Goal: Transaction & Acquisition: Purchase product/service

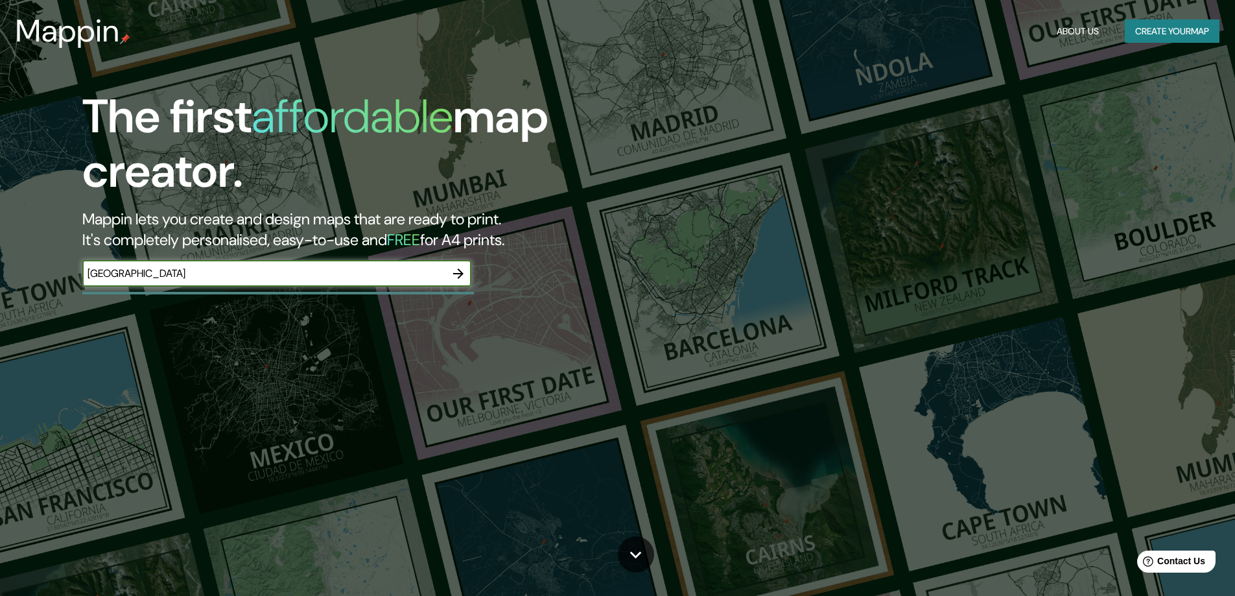
type input "[GEOGRAPHIC_DATA]"
click at [454, 274] on icon "button" at bounding box center [459, 274] width 16 height 16
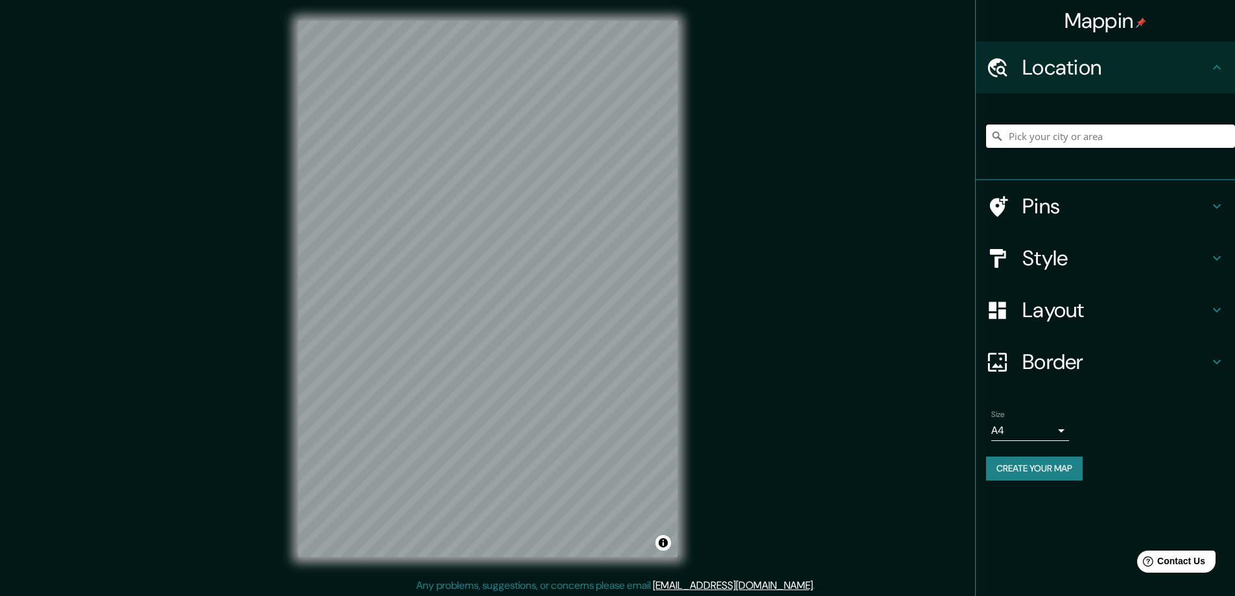
click at [1030, 128] on input "Pick your city or area" at bounding box center [1110, 135] width 249 height 23
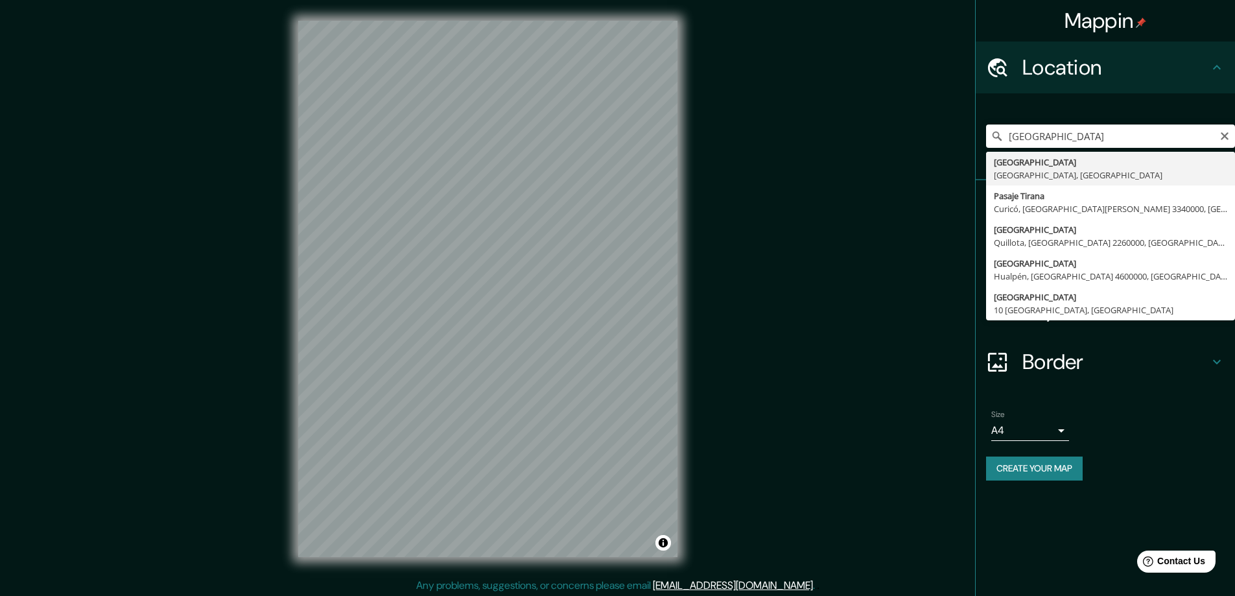
type input "[GEOGRAPHIC_DATA], [GEOGRAPHIC_DATA], [GEOGRAPHIC_DATA]"
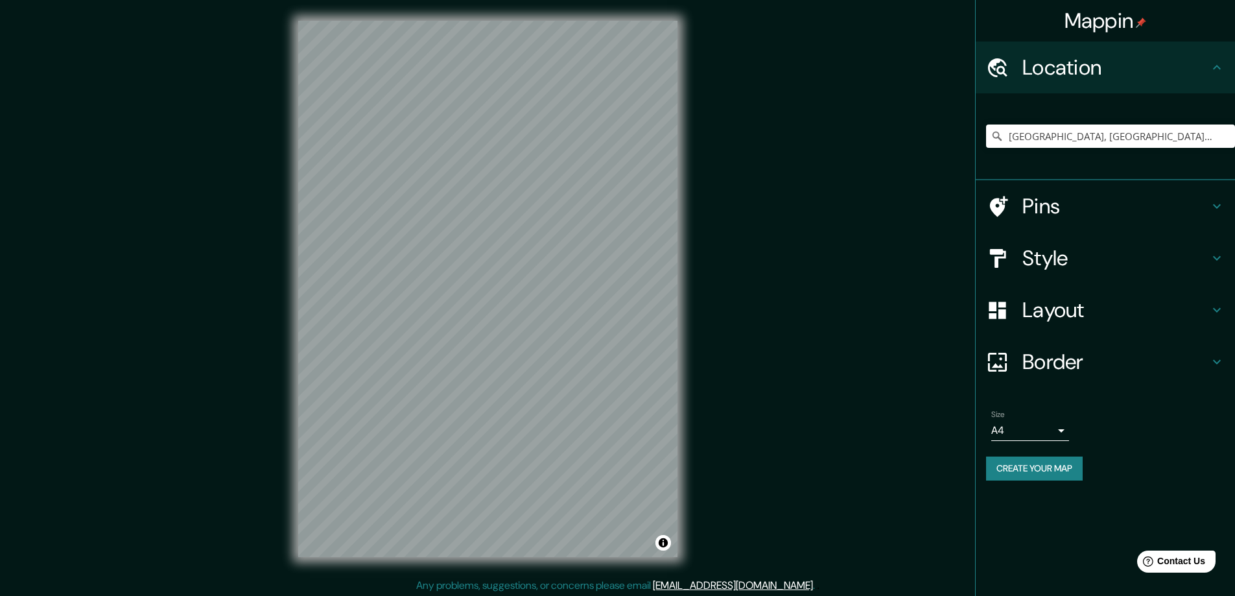
click at [1120, 213] on h4 "Pins" at bounding box center [1115, 206] width 187 height 26
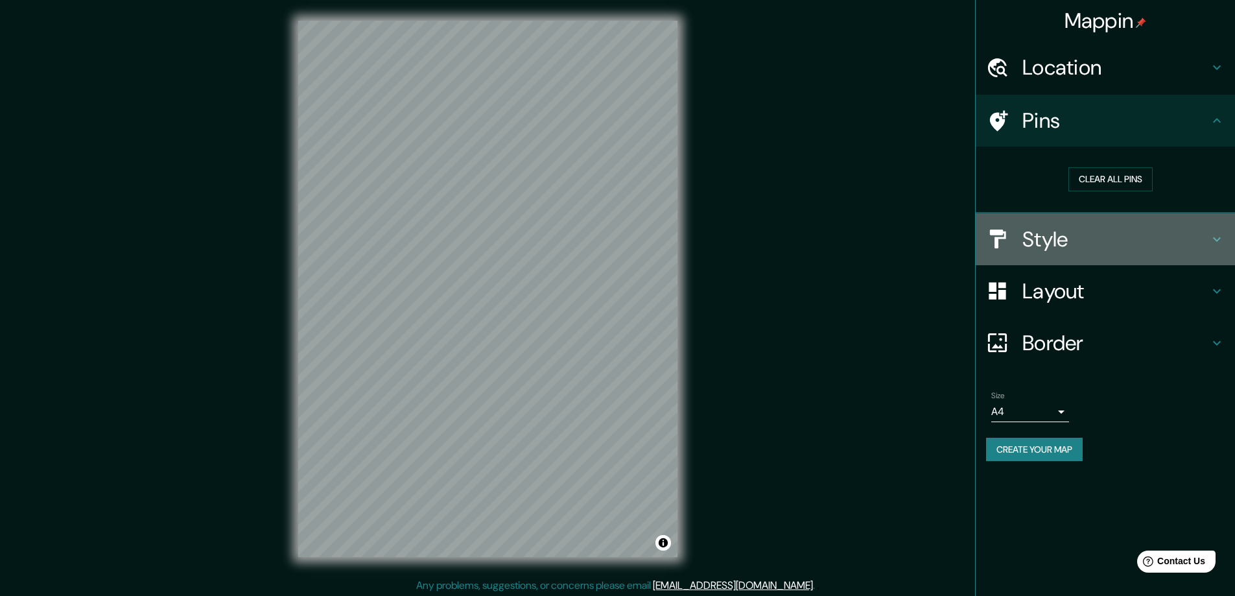
click at [1057, 248] on h4 "Style" at bounding box center [1115, 239] width 187 height 26
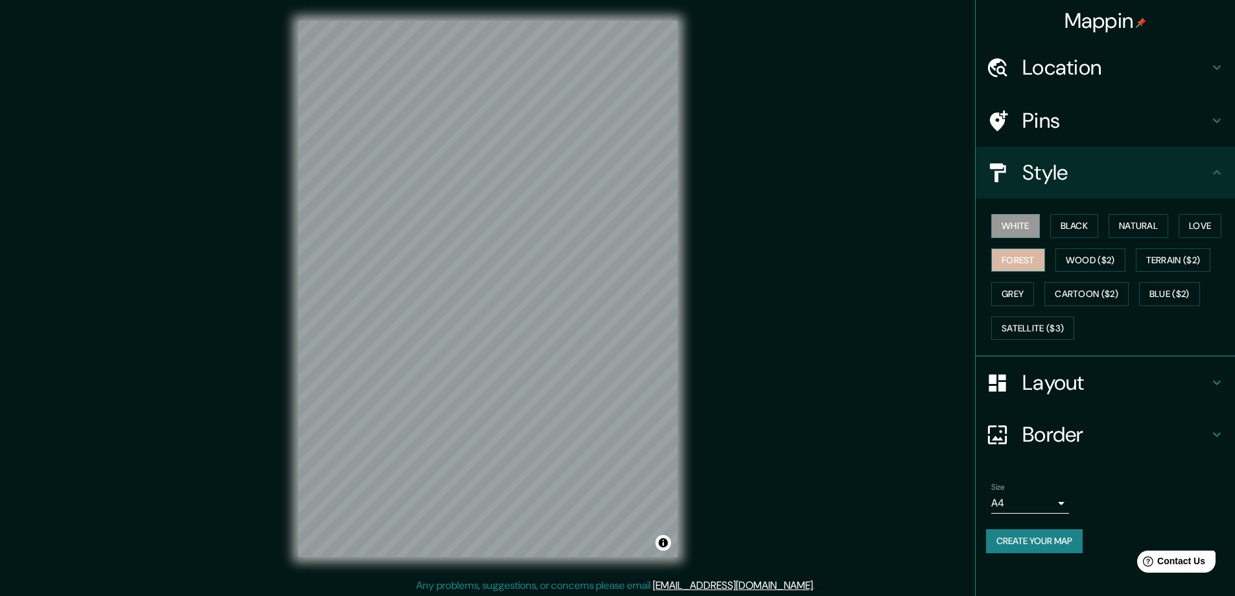
click at [1024, 255] on button "Forest" at bounding box center [1018, 260] width 54 height 24
click at [1141, 226] on button "Natural" at bounding box center [1139, 226] width 60 height 24
click at [1090, 298] on button "Cartoon ($2)" at bounding box center [1086, 294] width 84 height 24
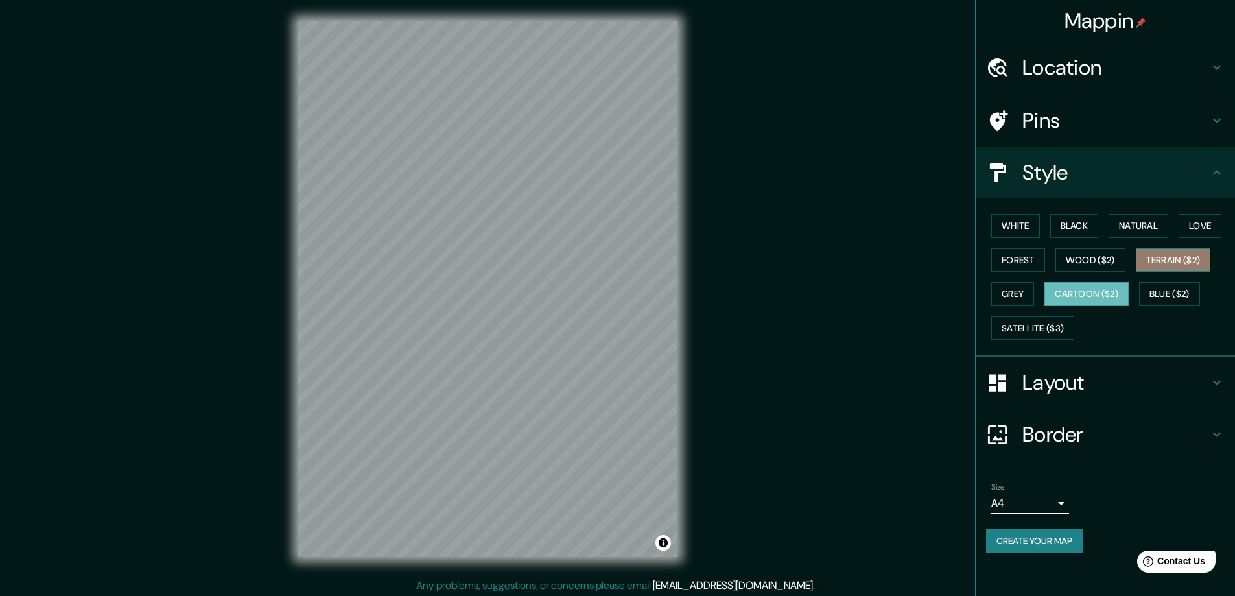
click at [1182, 263] on button "Terrain ($2)" at bounding box center [1173, 260] width 75 height 24
click at [1023, 301] on button "Grey" at bounding box center [1012, 294] width 43 height 24
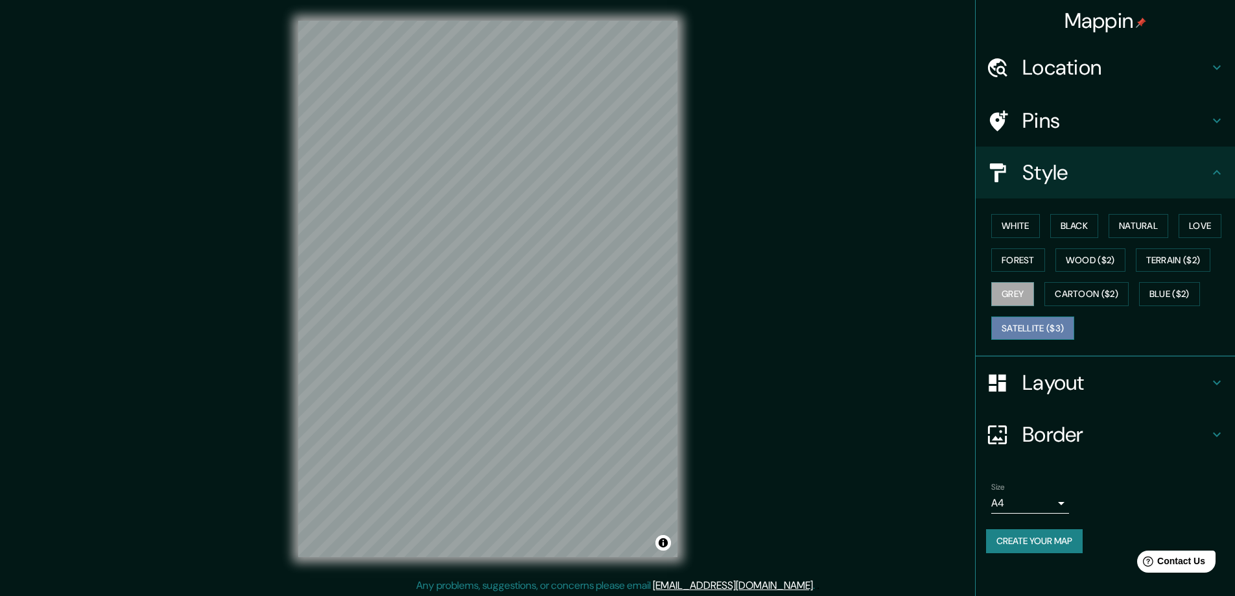
click at [1031, 329] on button "Satellite ($3)" at bounding box center [1032, 328] width 83 height 24
click at [1021, 231] on button "White" at bounding box center [1015, 226] width 49 height 24
click at [1194, 389] on h4 "Layout" at bounding box center [1115, 383] width 187 height 26
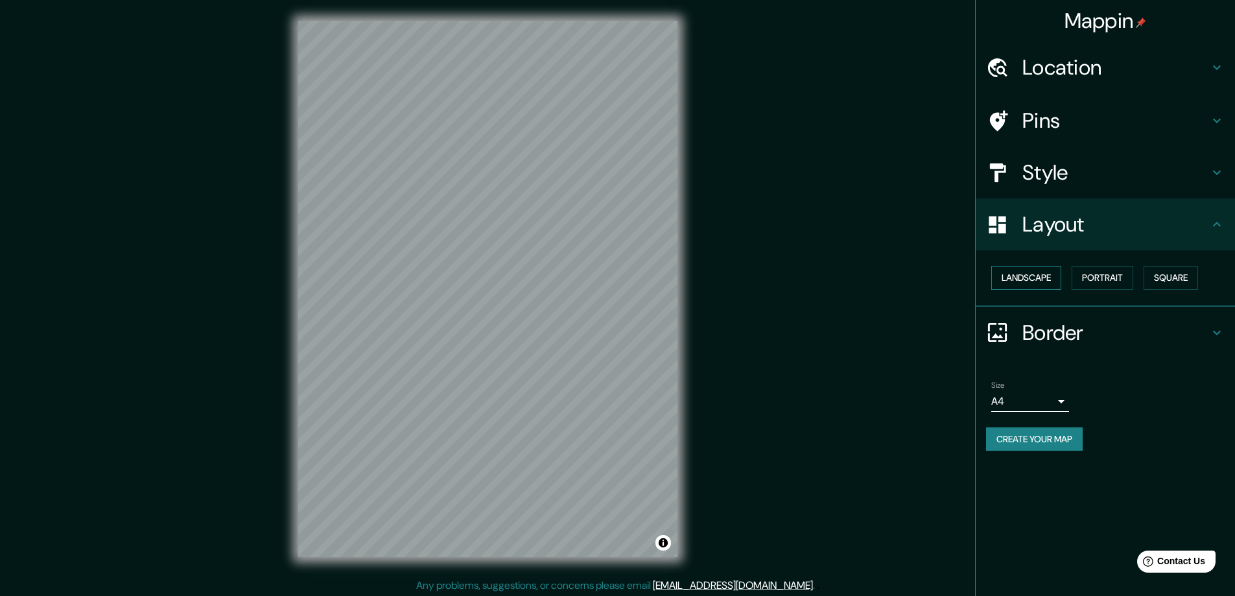
click at [1024, 280] on button "Landscape" at bounding box center [1026, 278] width 70 height 24
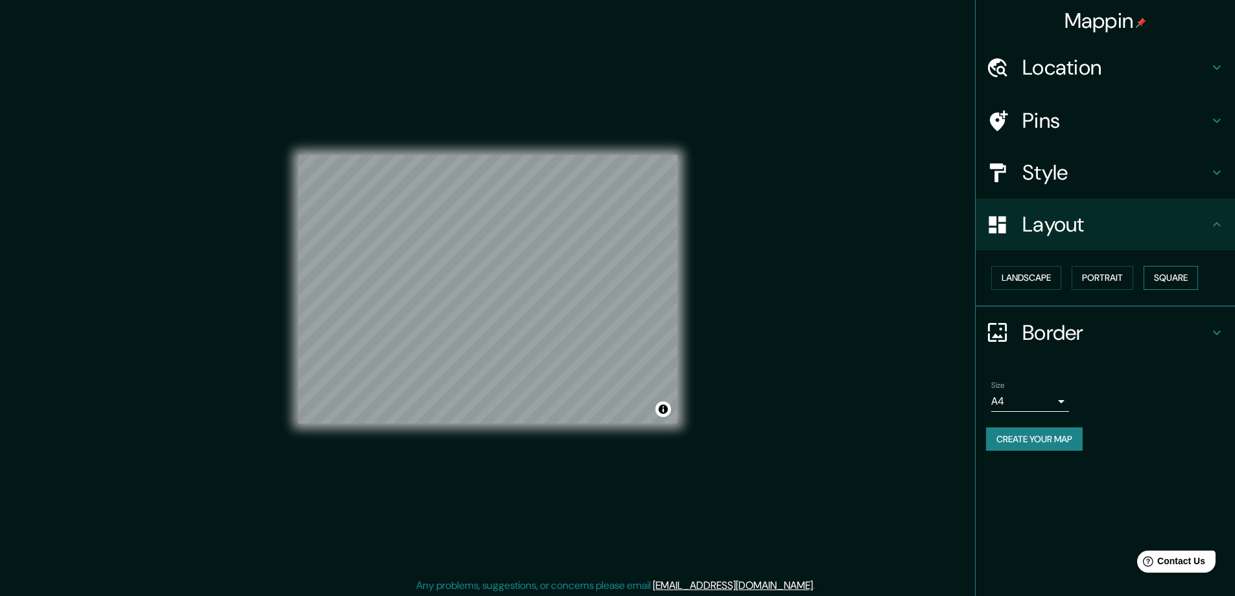
click at [1177, 287] on button "Square" at bounding box center [1171, 278] width 54 height 24
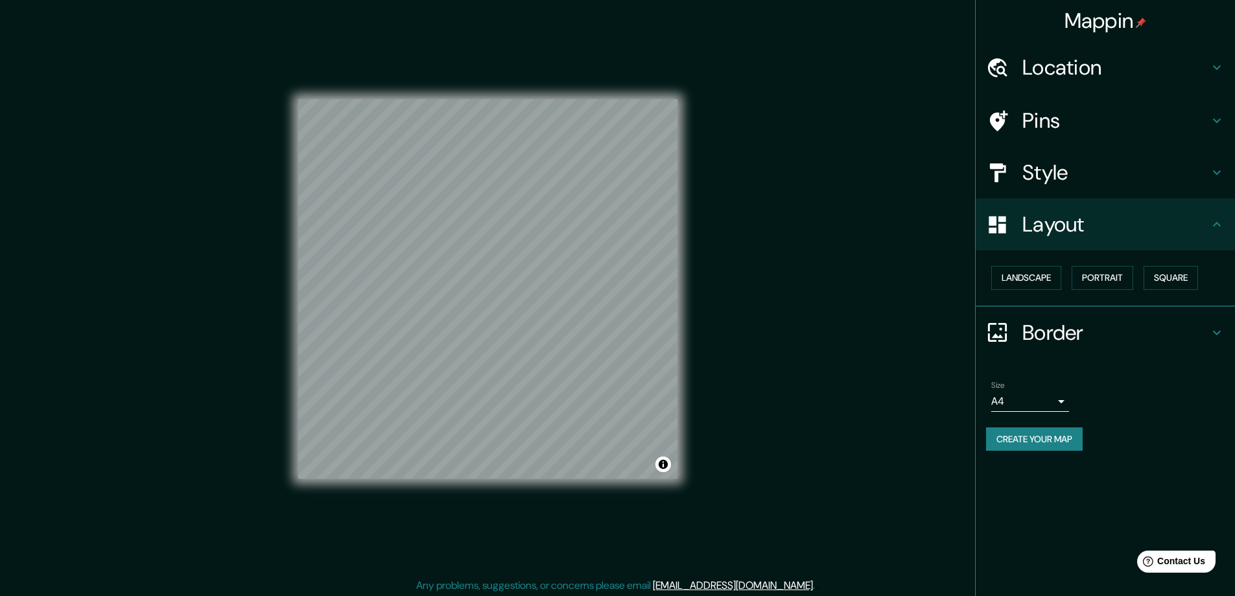
click at [1108, 337] on h4 "Border" at bounding box center [1115, 333] width 187 height 26
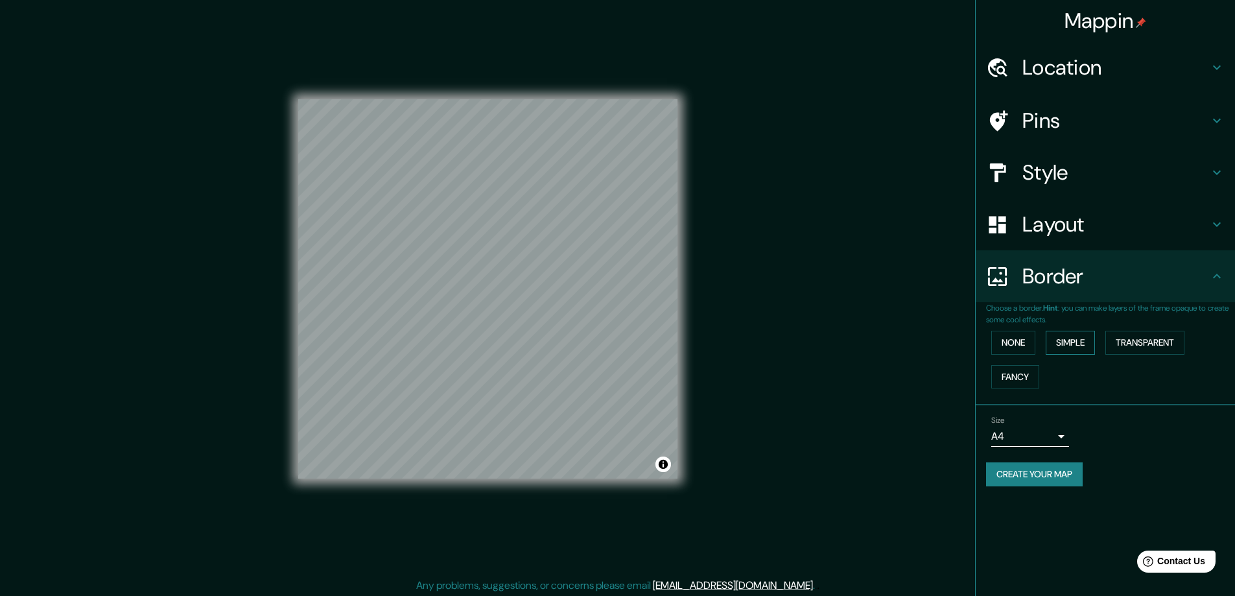
click at [1065, 342] on button "Simple" at bounding box center [1070, 343] width 49 height 24
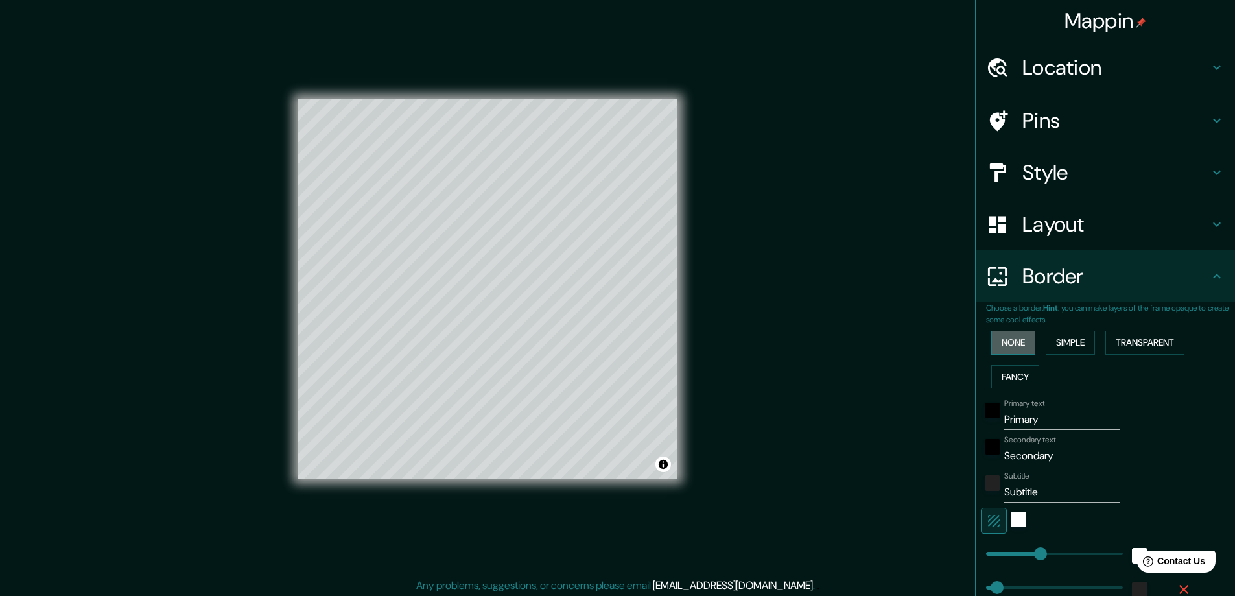
click at [1013, 342] on button "None" at bounding box center [1013, 343] width 44 height 24
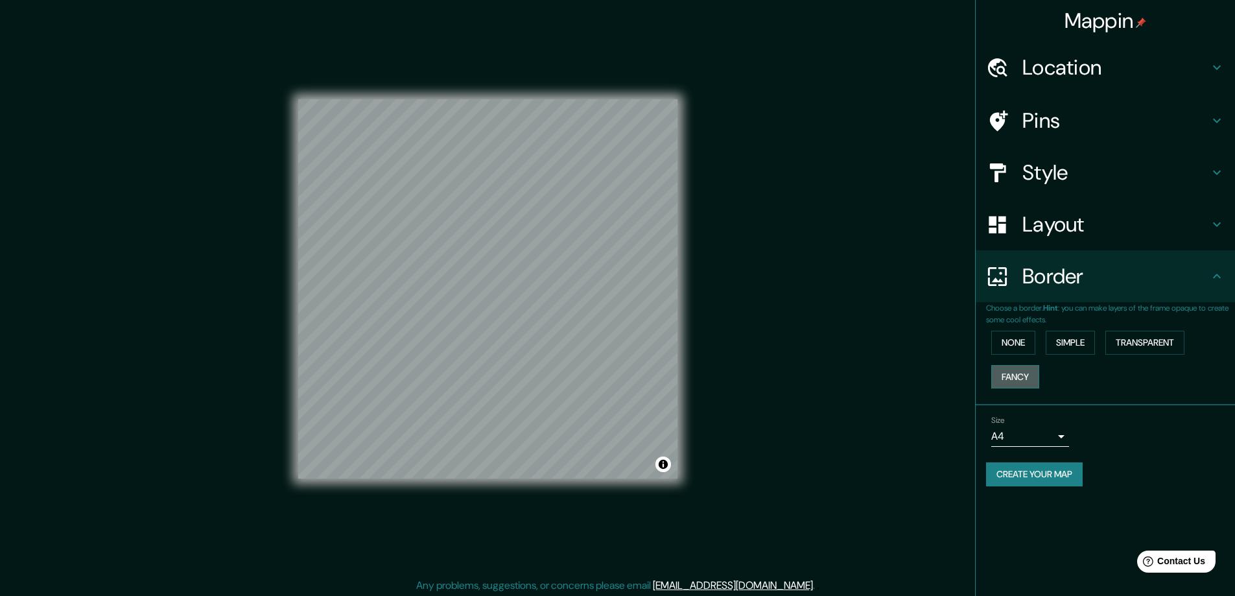
click at [1024, 382] on button "Fancy" at bounding box center [1015, 377] width 48 height 24
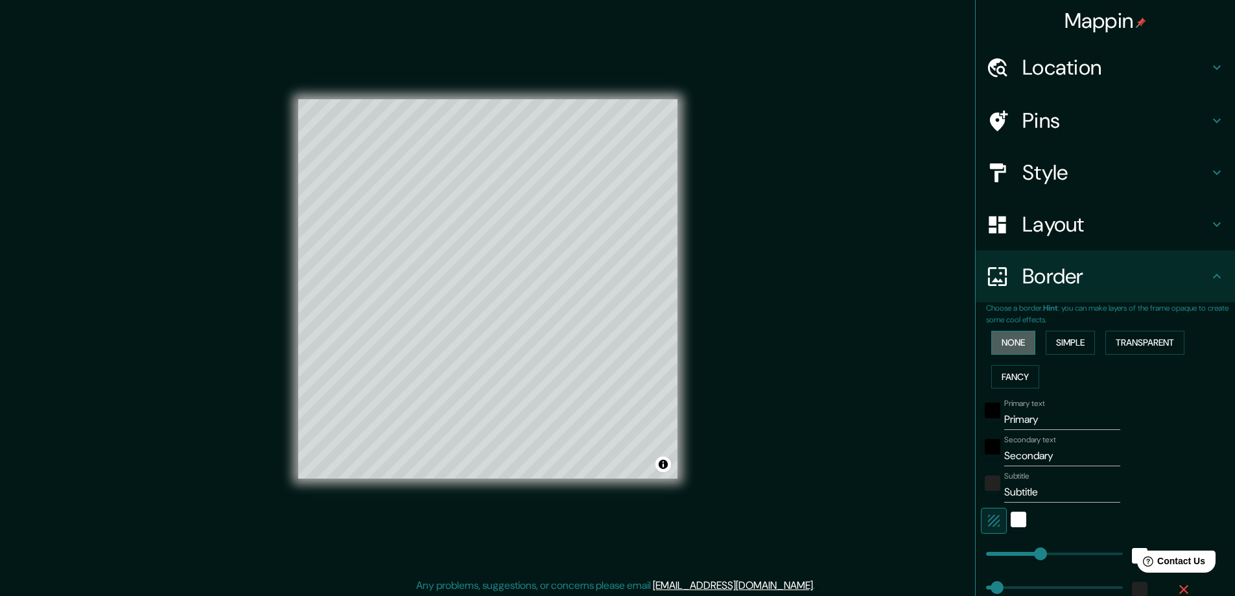
click at [1006, 346] on button "None" at bounding box center [1013, 343] width 44 height 24
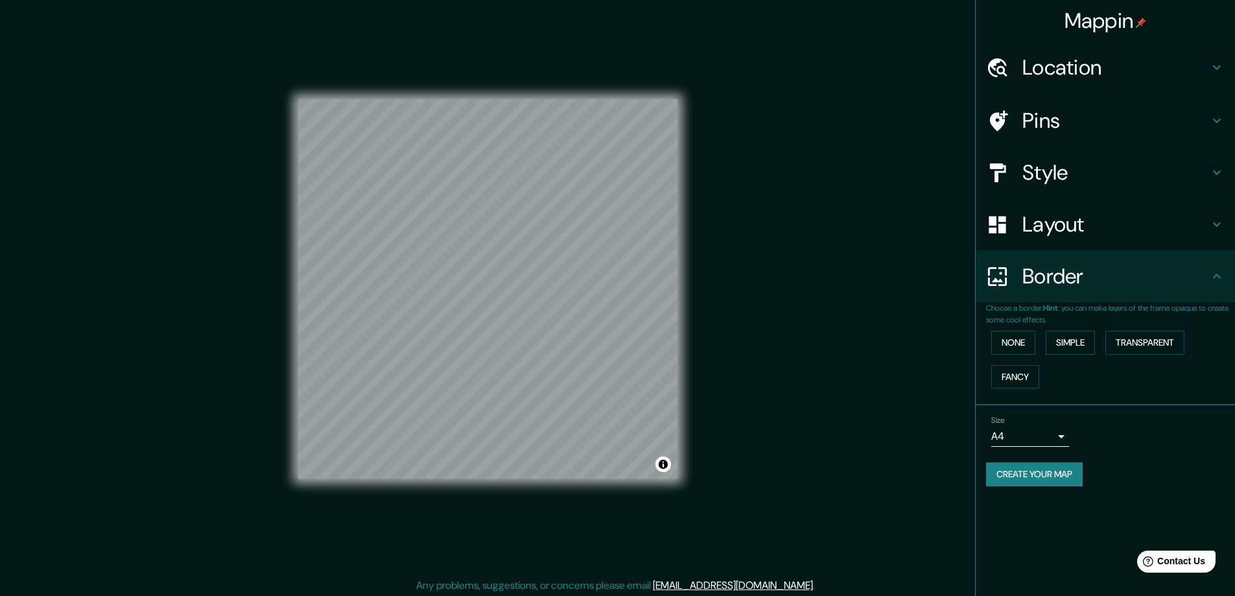
click at [1116, 74] on h4 "Location" at bounding box center [1115, 67] width 187 height 26
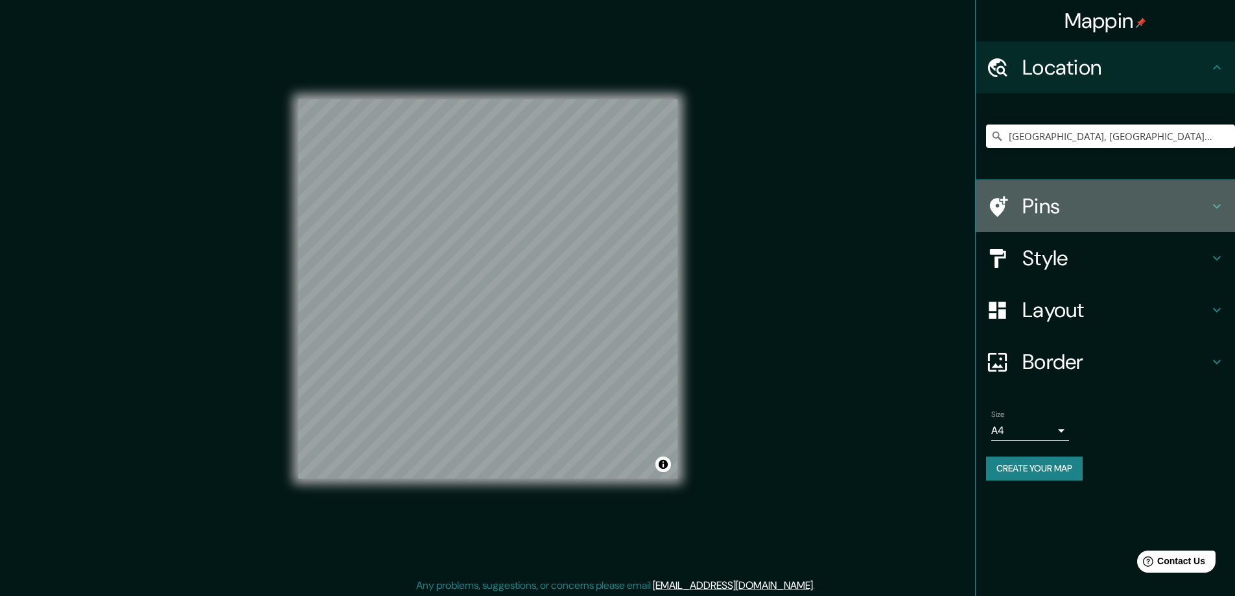
click at [1076, 202] on h4 "Pins" at bounding box center [1115, 206] width 187 height 26
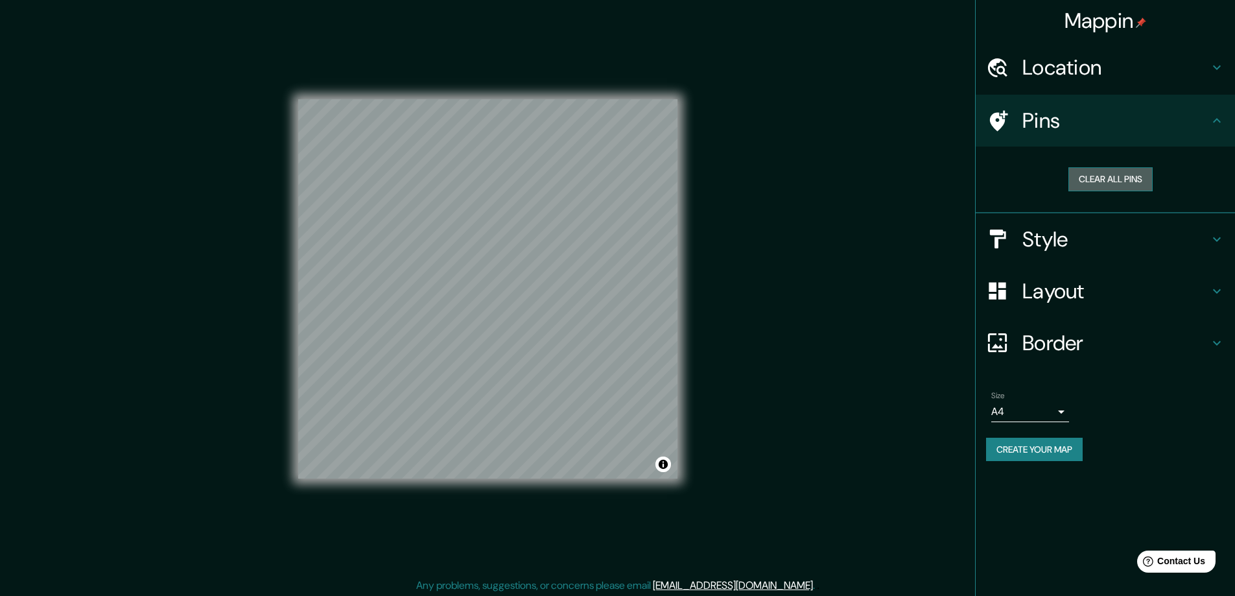
click at [1113, 176] on button "Clear all pins" at bounding box center [1110, 179] width 84 height 24
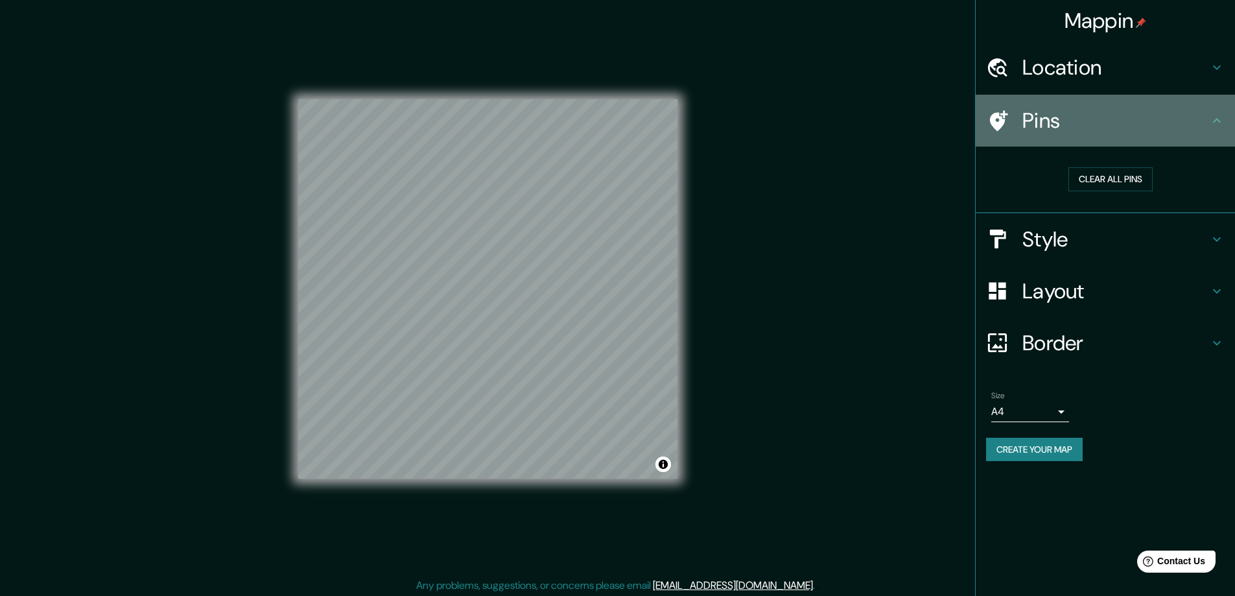
click at [996, 119] on icon at bounding box center [997, 121] width 23 height 23
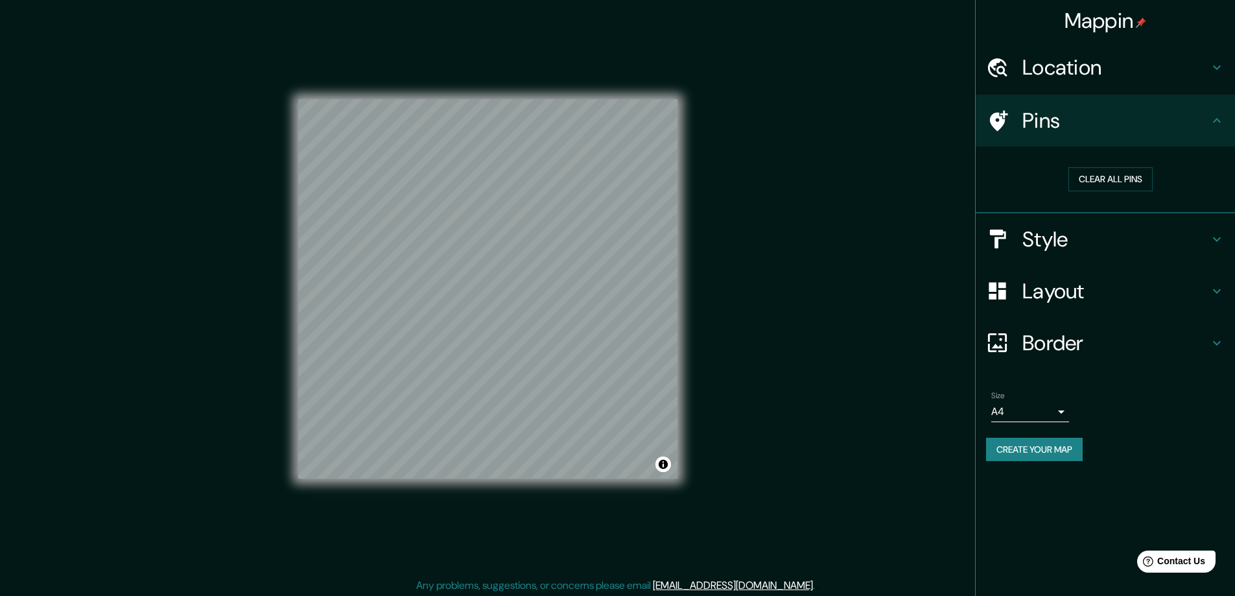
scroll to position [3, 0]
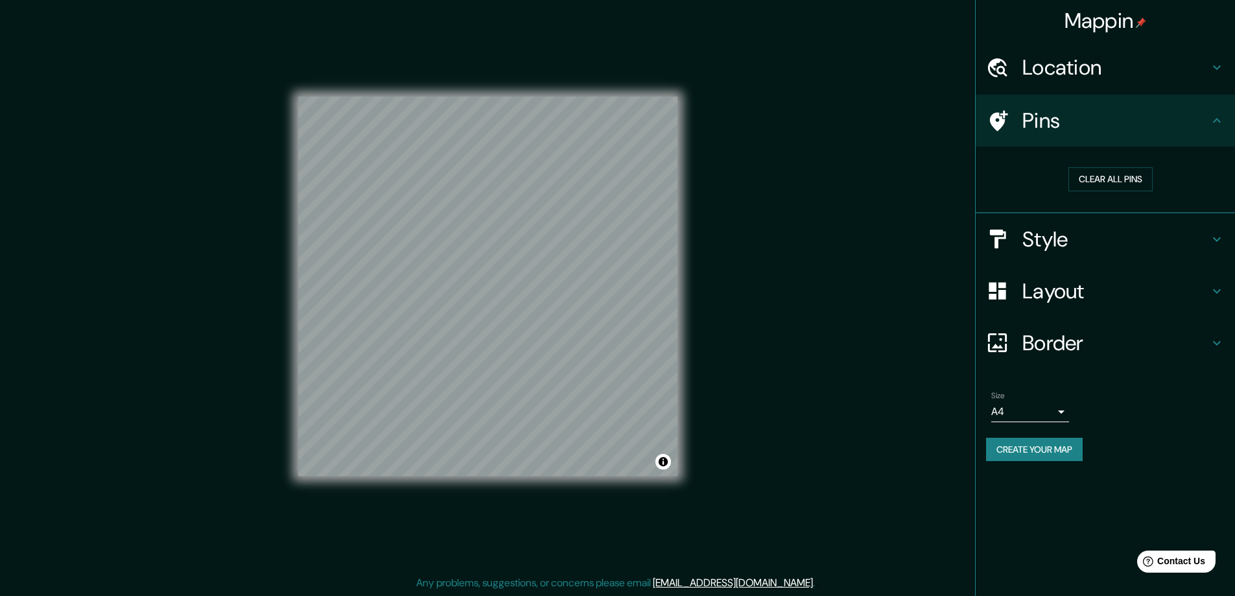
click at [1154, 238] on h4 "Style" at bounding box center [1115, 239] width 187 height 26
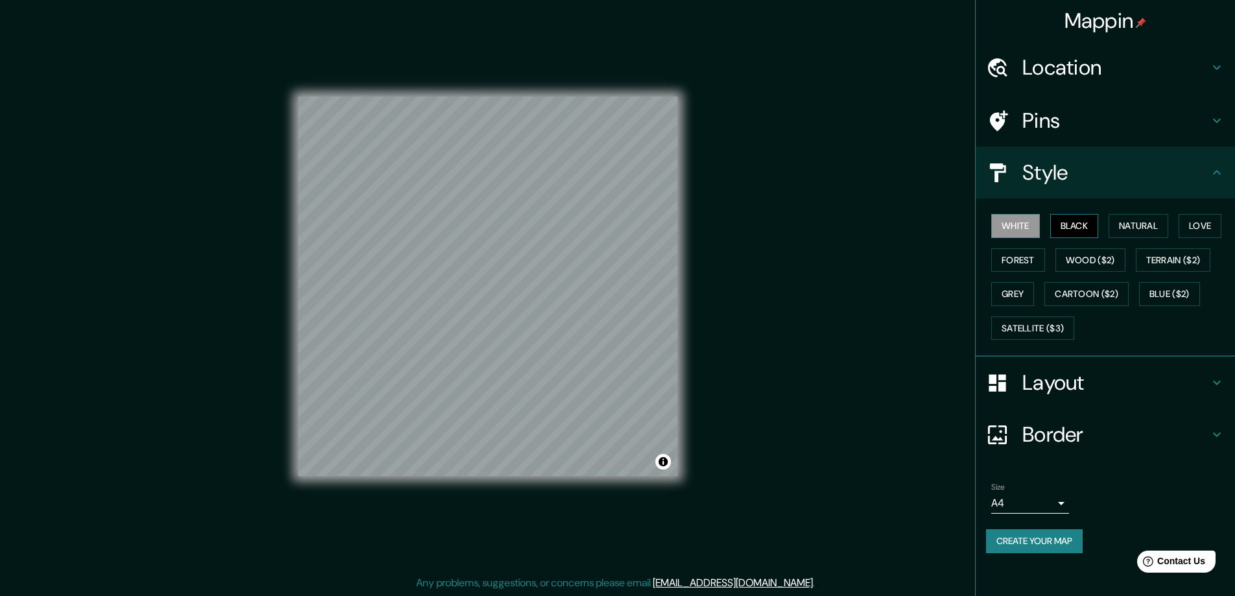
click at [1079, 229] on button "Black" at bounding box center [1074, 226] width 49 height 24
click at [1006, 224] on button "White" at bounding box center [1015, 226] width 49 height 24
click at [1066, 226] on button "Black" at bounding box center [1074, 226] width 49 height 24
click at [1146, 223] on button "Natural" at bounding box center [1139, 226] width 60 height 24
click at [881, 316] on div "Mappin Location [GEOGRAPHIC_DATA], [GEOGRAPHIC_DATA], [GEOGRAPHIC_DATA] Pins St…" at bounding box center [617, 296] width 1235 height 598
